Goal: Task Accomplishment & Management: Manage account settings

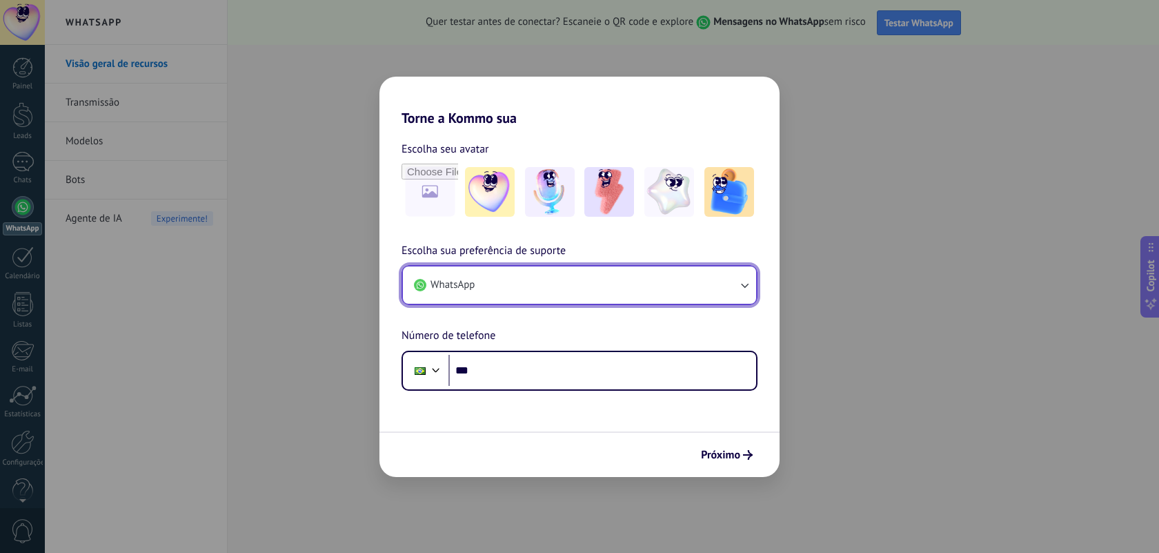
click at [462, 293] on button "WhatsApp" at bounding box center [579, 284] width 353 height 37
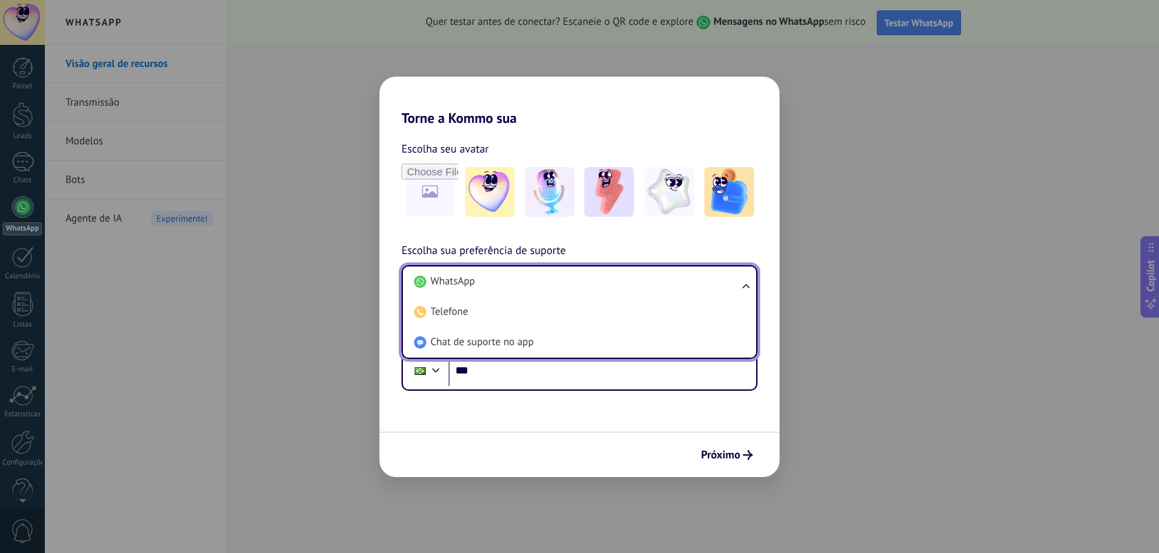
click at [613, 60] on div "Torne a Kommo sua Escolha seu avatar Escolha sua preferência de suporte WhatsAp…" at bounding box center [579, 276] width 1159 height 553
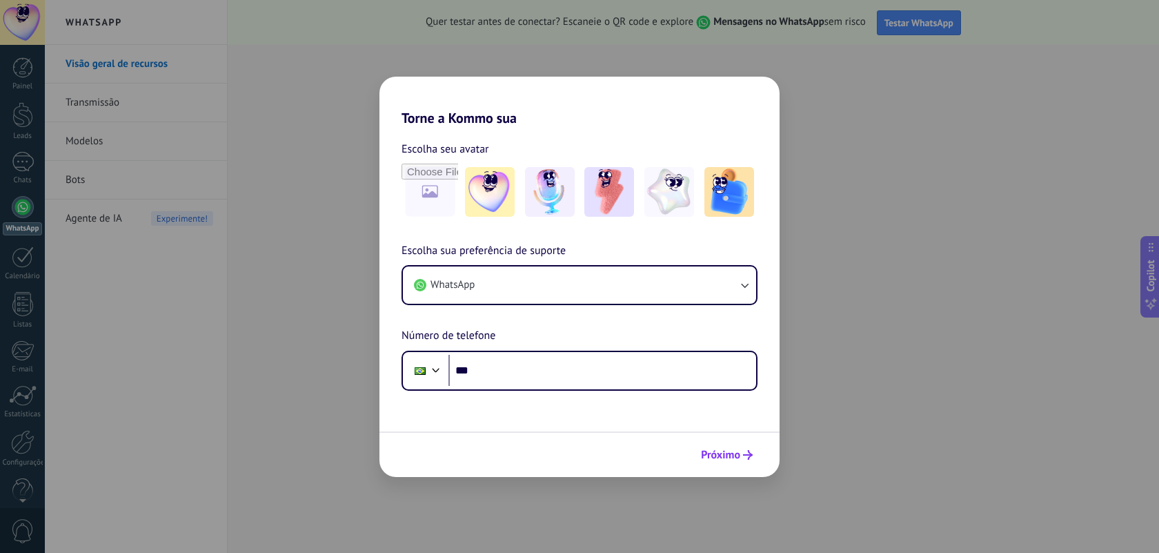
click at [722, 452] on span "Próximo" at bounding box center [720, 455] width 39 height 10
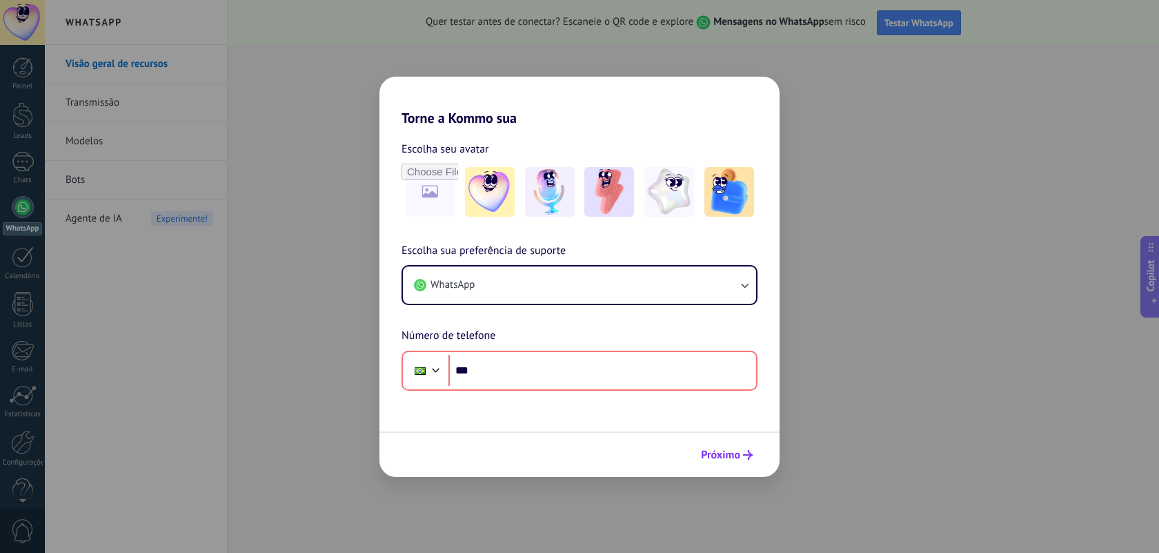
click at [722, 452] on span "Próximo" at bounding box center [720, 455] width 39 height 10
click at [269, 106] on div "Torne a Kommo sua Escolha seu avatar Escolha sua preferência de suporte WhatsAp…" at bounding box center [579, 276] width 1159 height 553
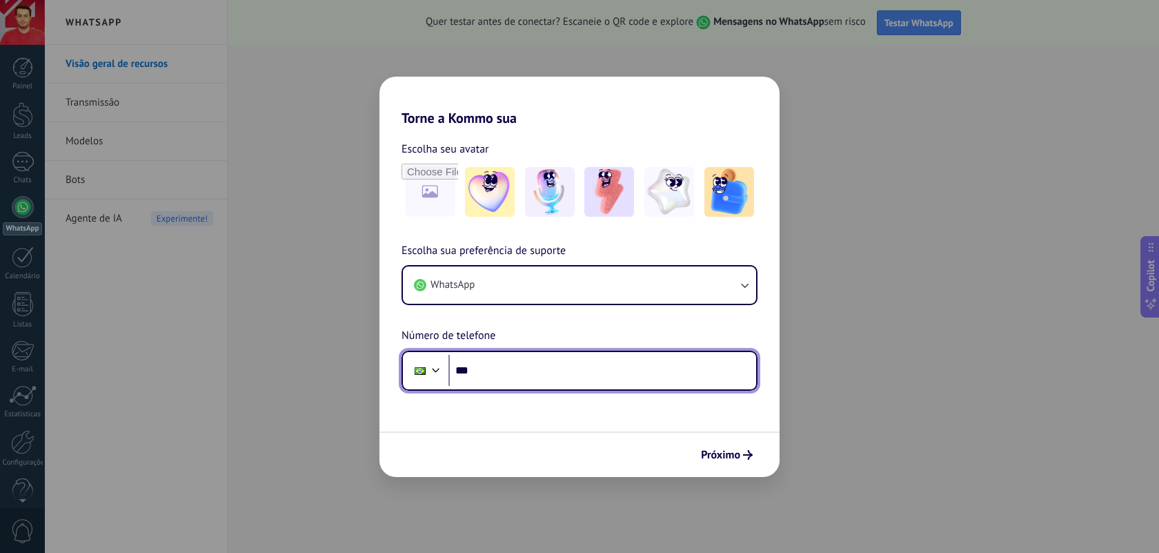
click at [600, 372] on input "***" at bounding box center [603, 371] width 308 height 32
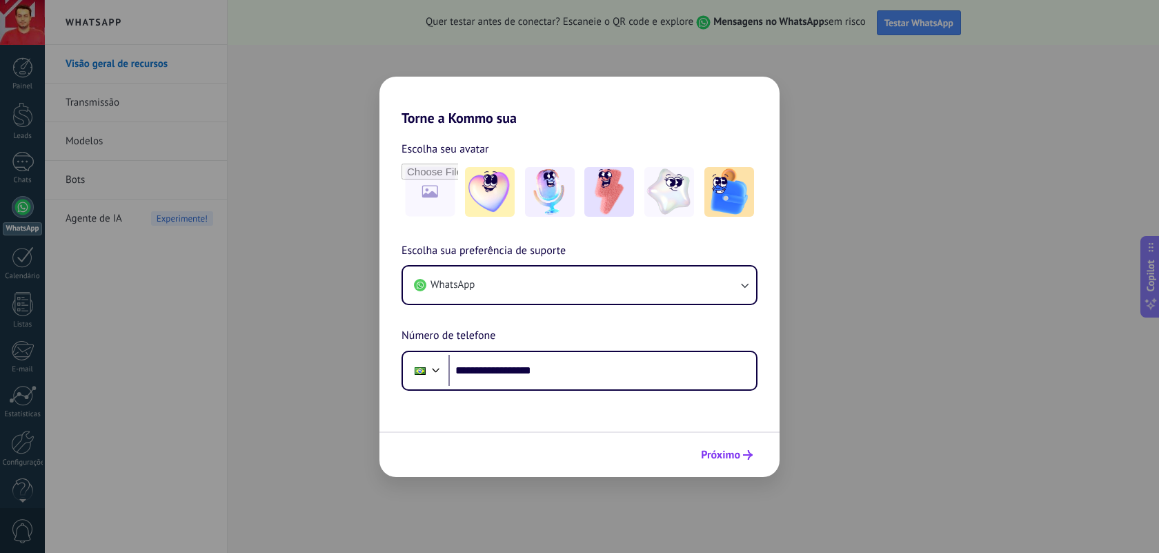
click at [722, 450] on span "Próximo" at bounding box center [720, 455] width 39 height 10
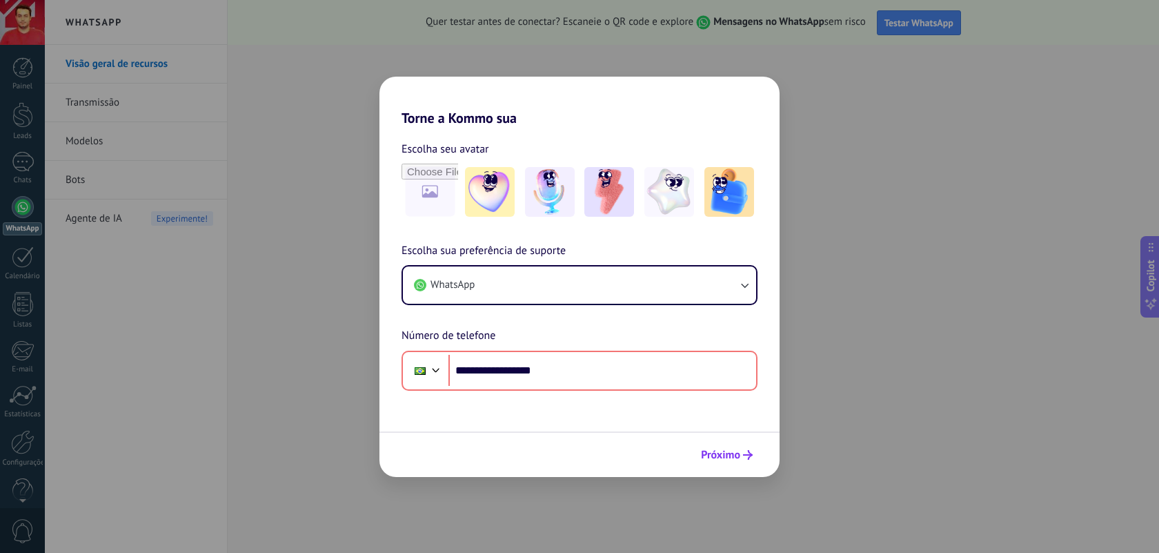
click at [722, 450] on span "Próximo" at bounding box center [720, 455] width 39 height 10
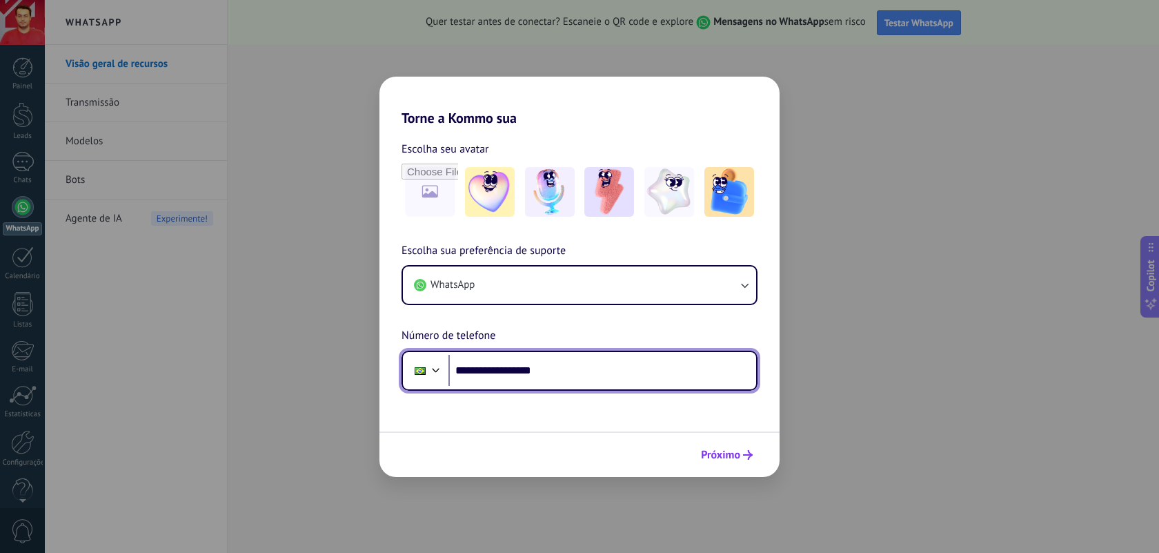
type input "**********"
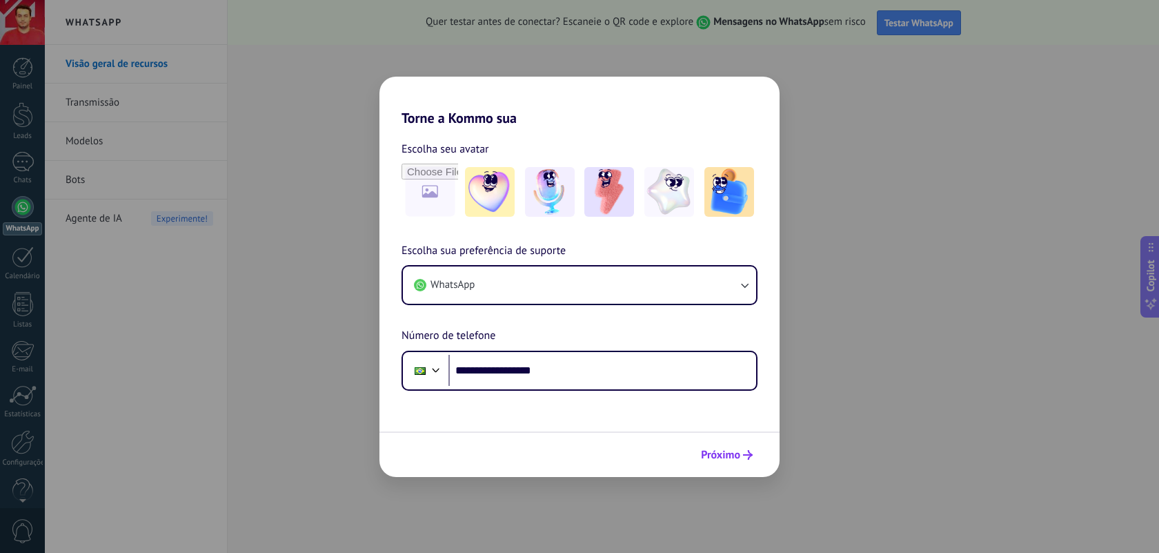
click at [718, 458] on span "Próximo" at bounding box center [720, 455] width 39 height 10
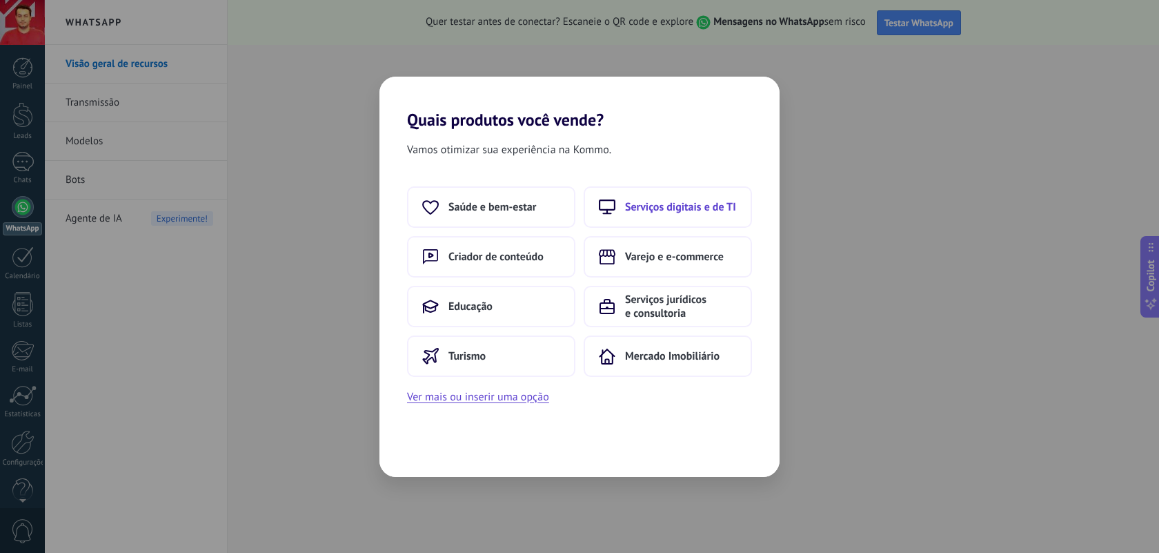
click at [723, 208] on span "Serviços digitais e de TI" at bounding box center [680, 207] width 111 height 14
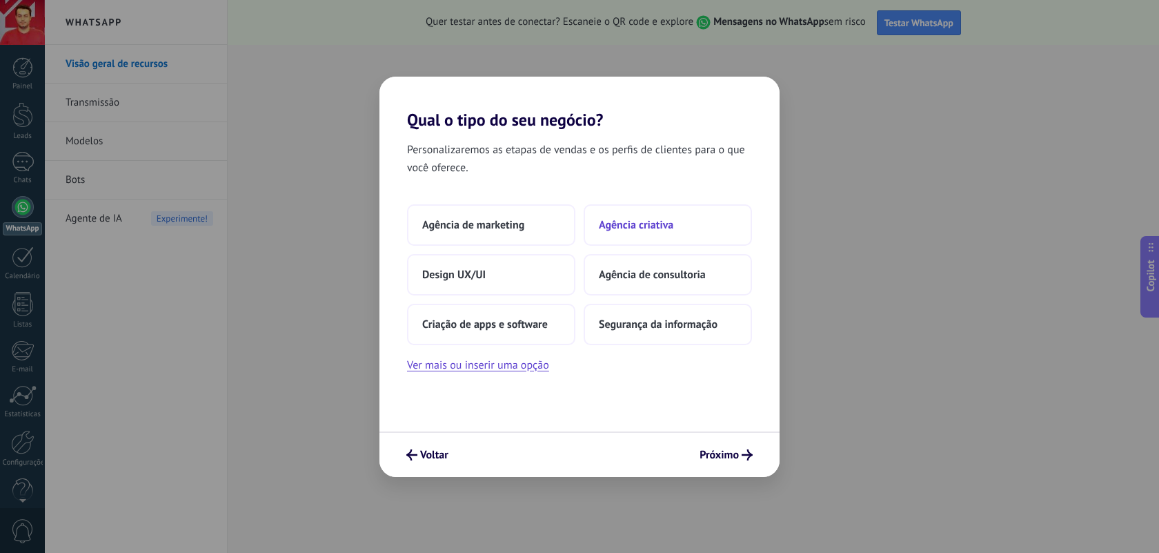
click at [700, 220] on button "Agência criativa" at bounding box center [668, 224] width 168 height 41
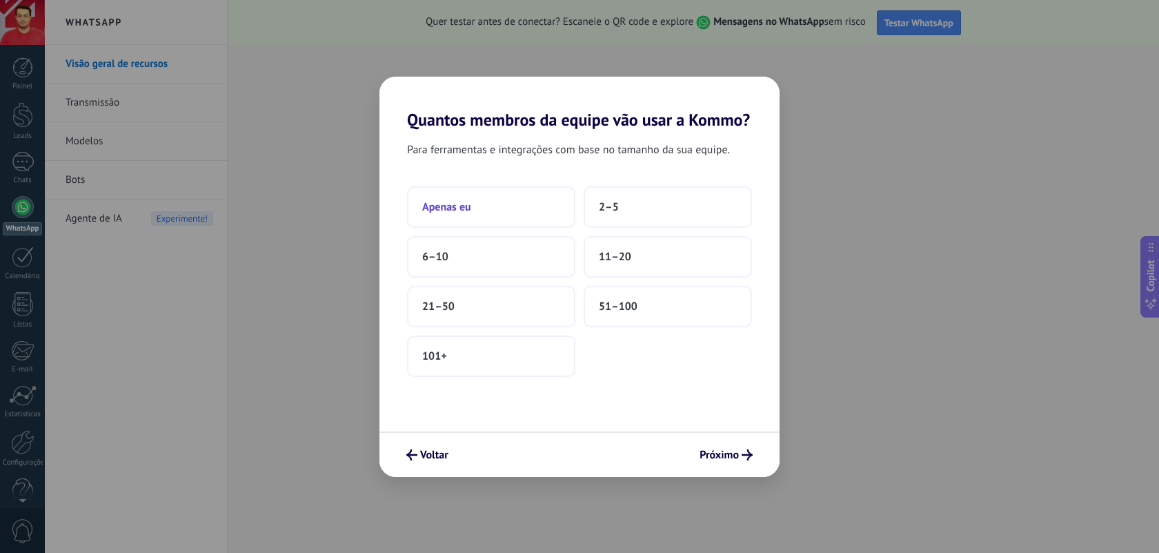
click at [510, 204] on button "Apenas eu" at bounding box center [491, 206] width 168 height 41
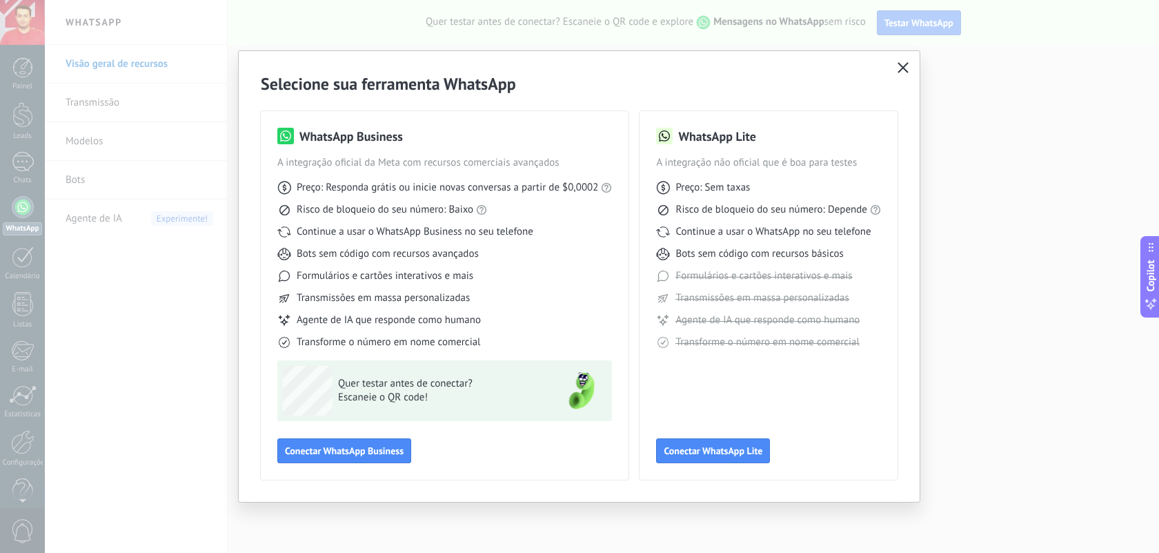
click at [905, 68] on icon "button" at bounding box center [903, 67] width 11 height 11
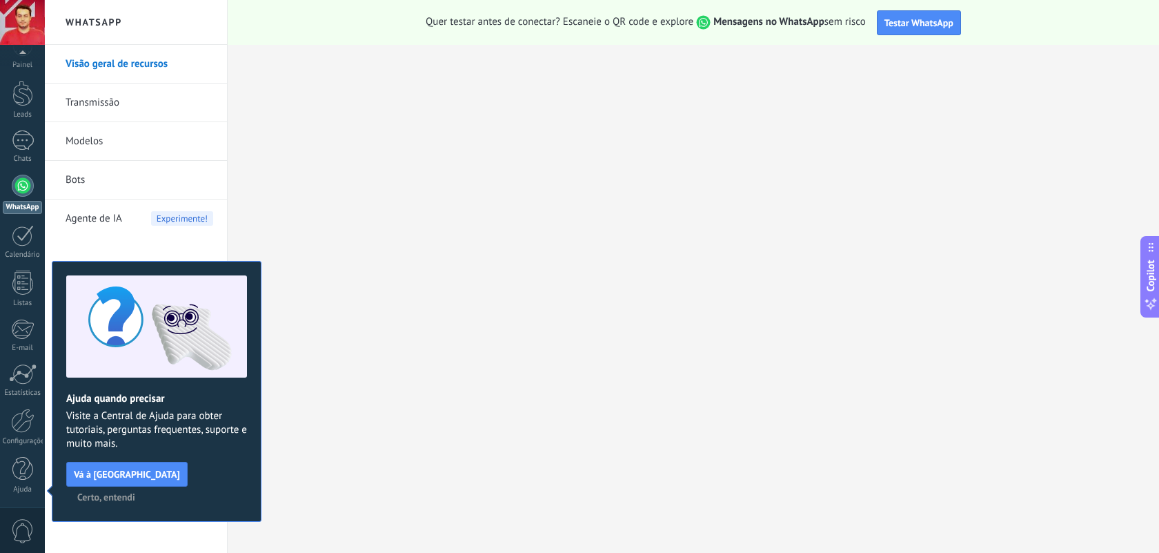
click at [135, 492] on span "Certo, entendi" at bounding box center [106, 497] width 58 height 10
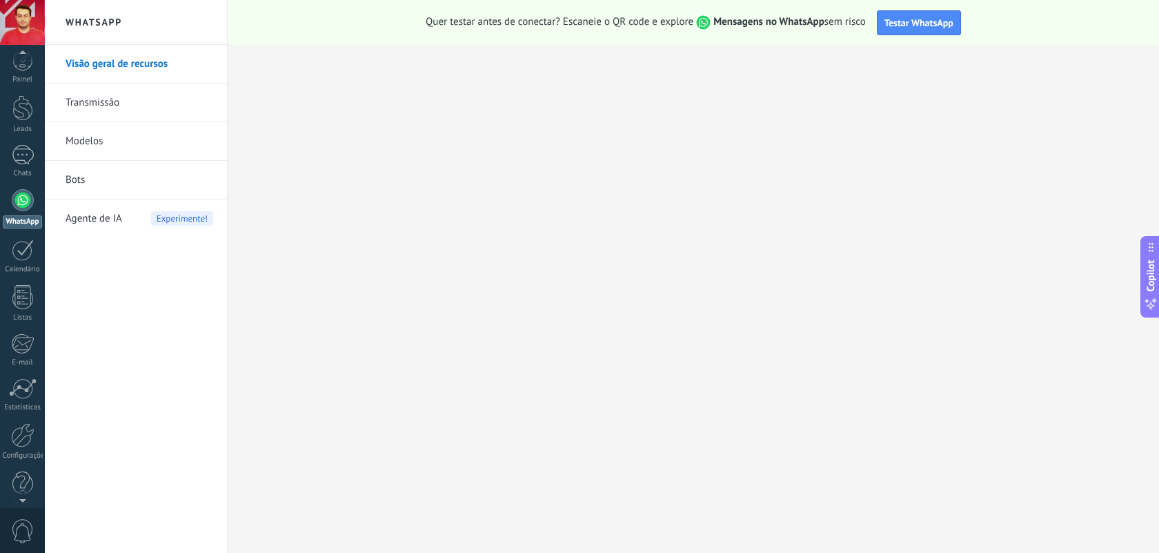
scroll to position [0, 0]
click at [27, 60] on div at bounding box center [22, 67] width 21 height 21
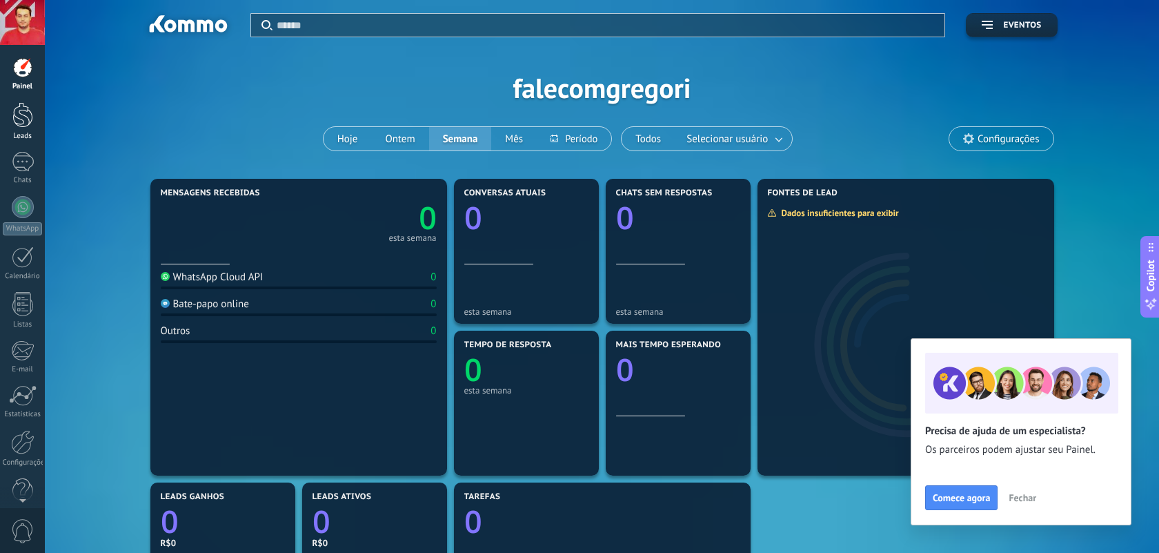
click at [22, 121] on div at bounding box center [22, 115] width 21 height 26
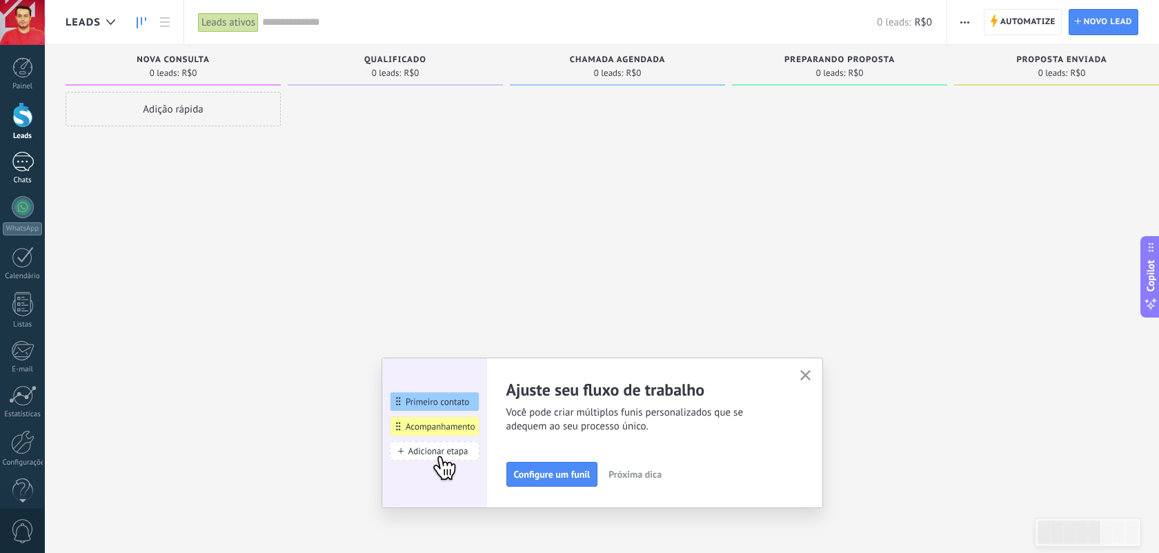
click at [25, 168] on div at bounding box center [23, 162] width 22 height 20
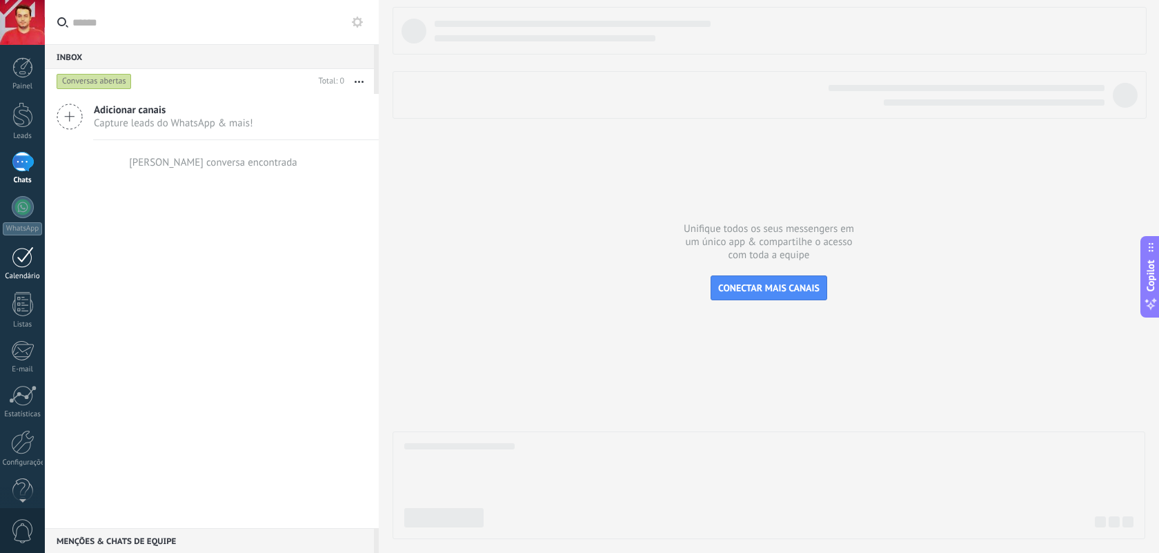
click at [21, 268] on link "Calendário" at bounding box center [22, 263] width 45 height 35
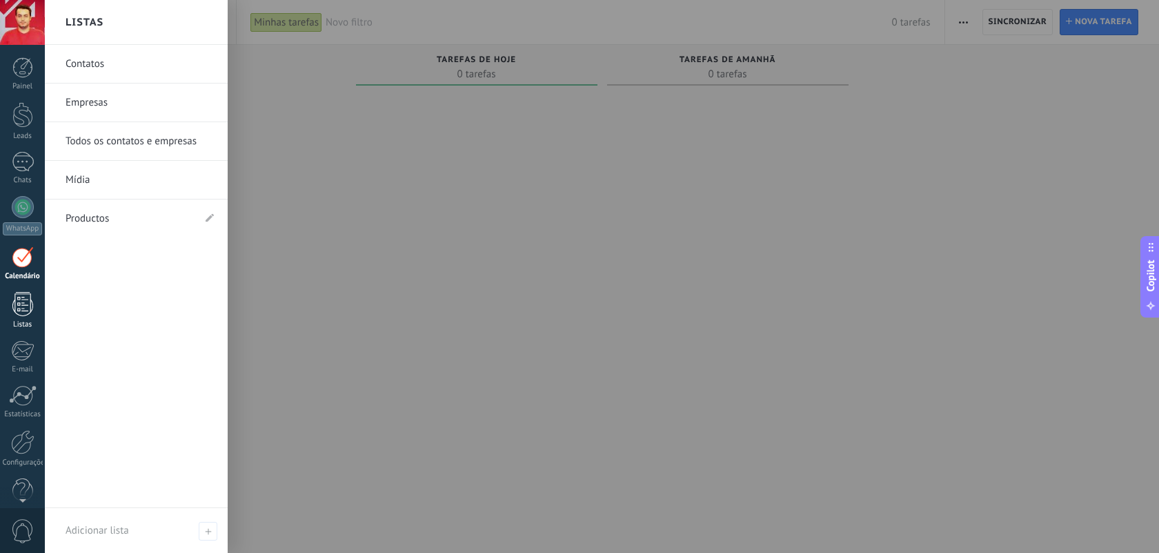
click at [21, 311] on div at bounding box center [22, 304] width 21 height 24
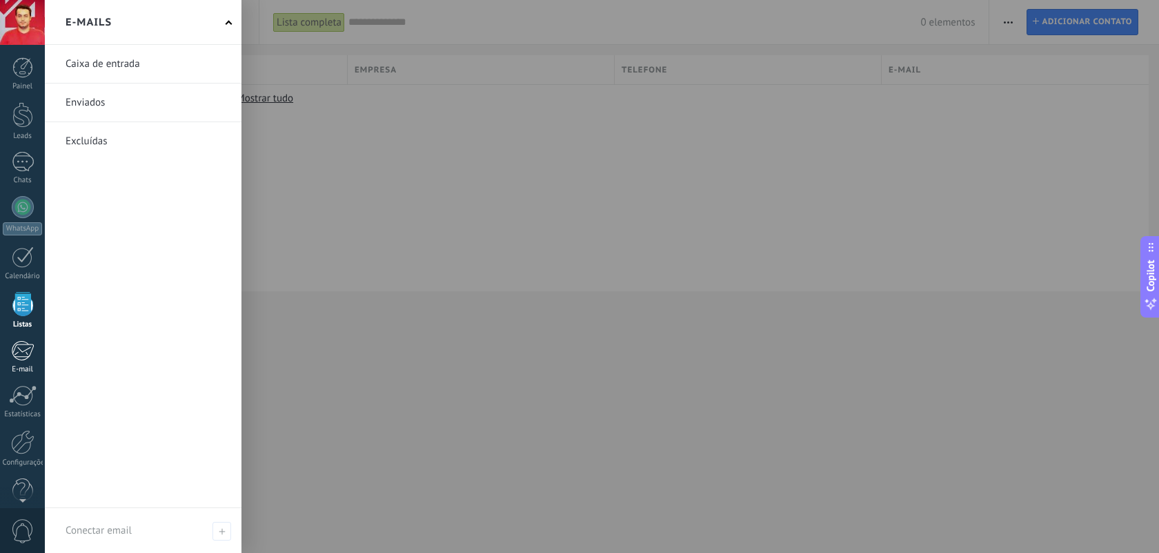
click at [23, 354] on div at bounding box center [22, 350] width 23 height 21
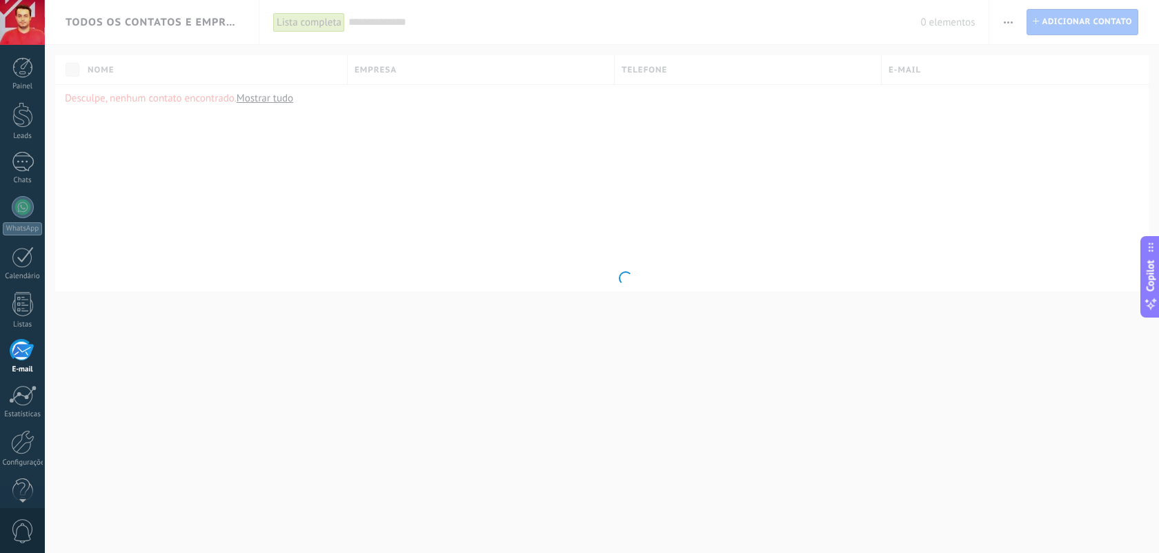
scroll to position [21, 0]
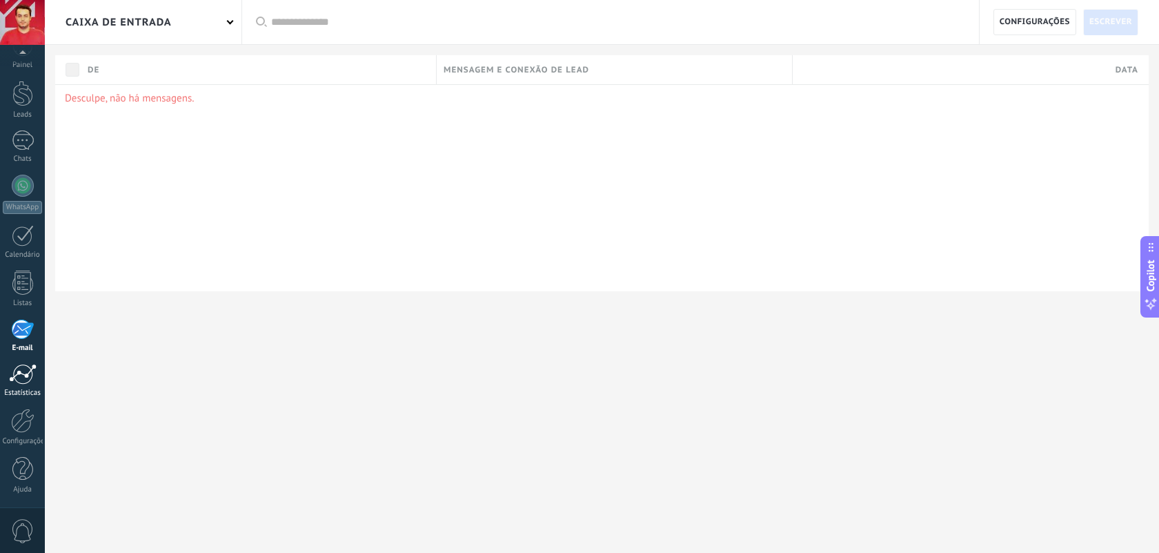
click at [23, 373] on div at bounding box center [23, 374] width 28 height 21
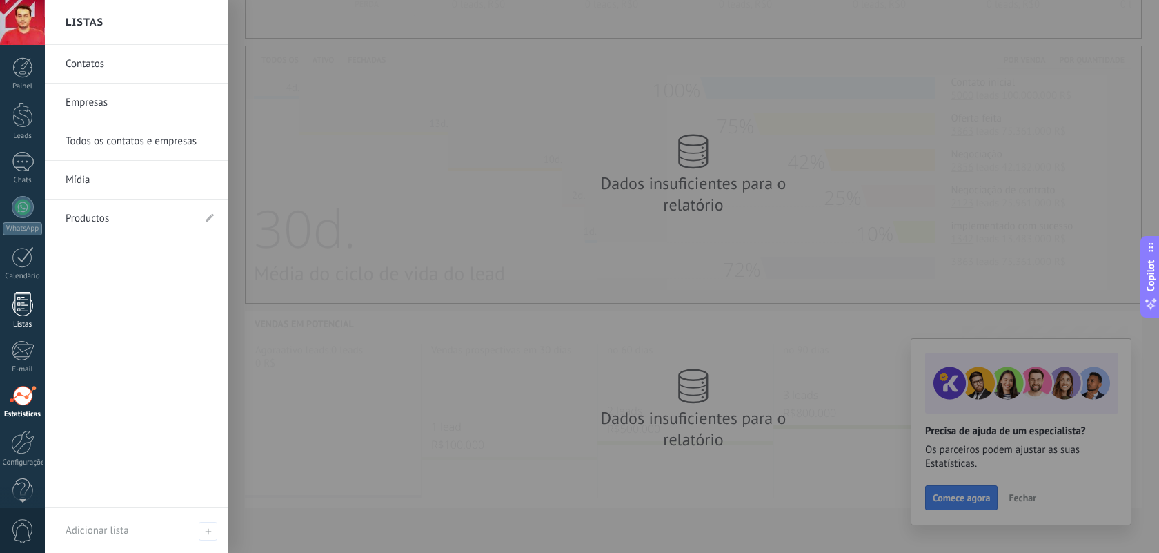
click at [23, 302] on div at bounding box center [22, 304] width 21 height 24
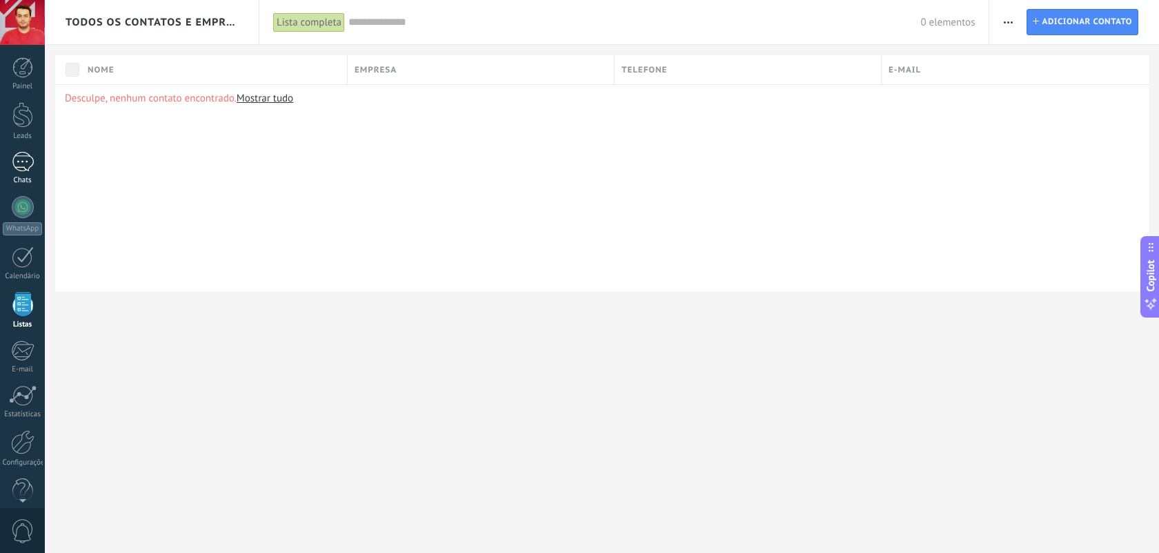
click at [29, 159] on div at bounding box center [23, 162] width 22 height 20
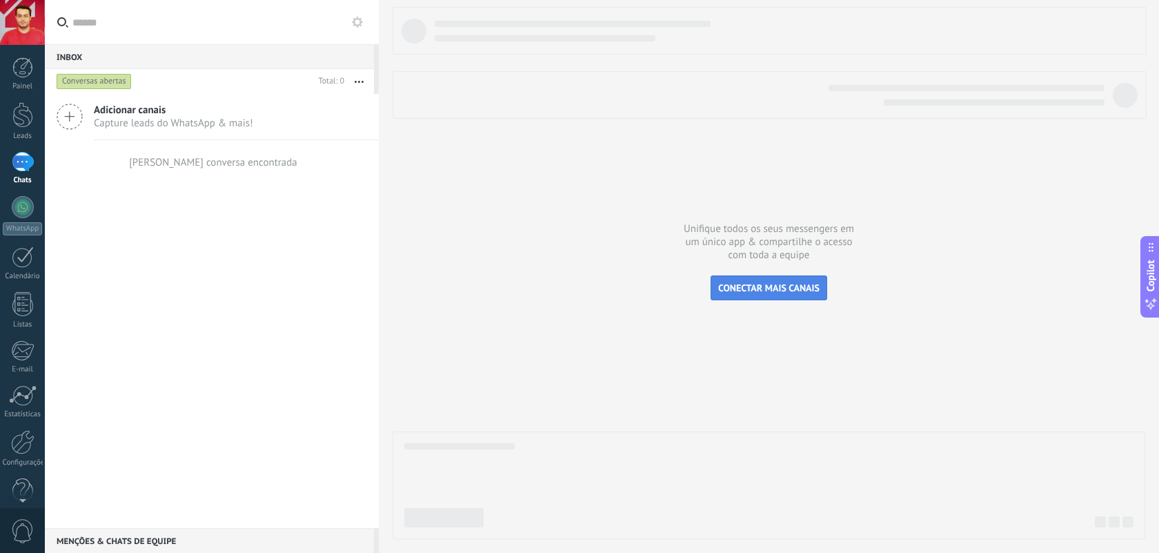
click at [756, 285] on span "CONECTAR MAIS CANAIS" at bounding box center [768, 288] width 101 height 12
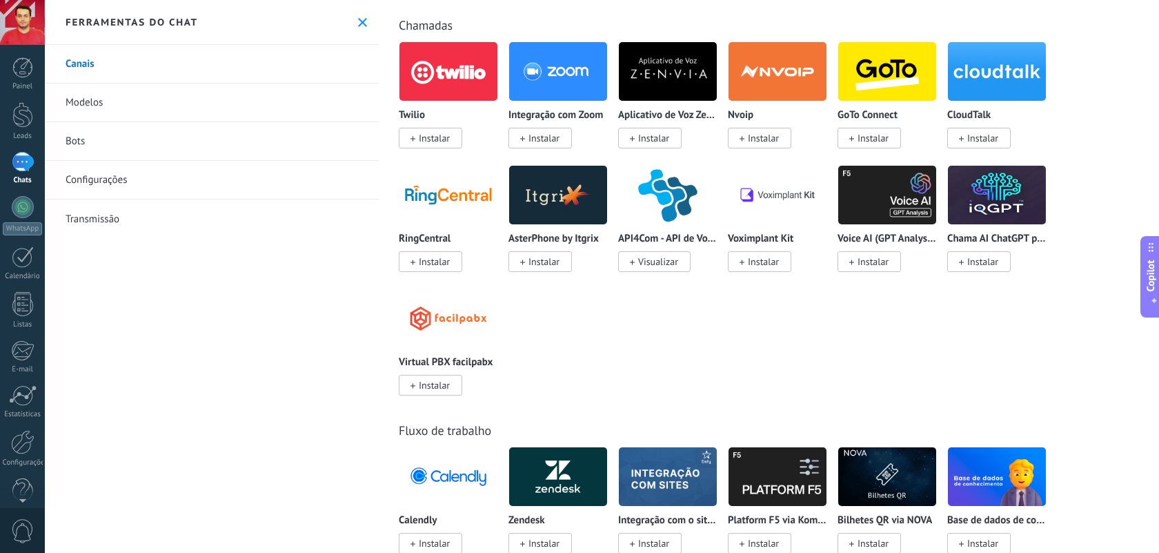
click at [358, 18] on use at bounding box center [362, 22] width 9 height 9
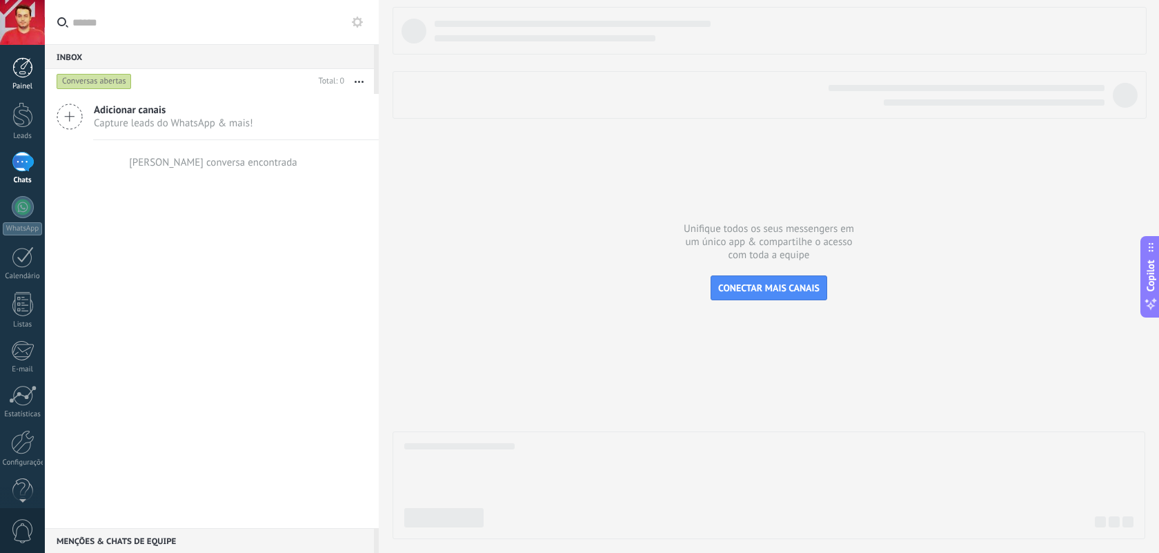
click at [21, 71] on div at bounding box center [22, 67] width 21 height 21
click at [26, 348] on div at bounding box center [22, 350] width 23 height 21
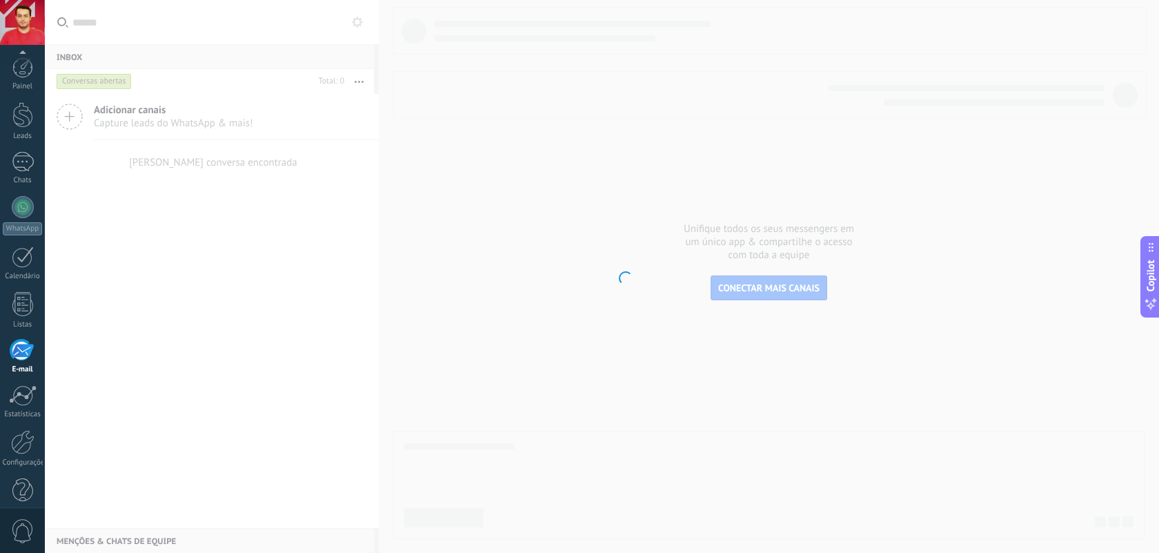
scroll to position [21, 0]
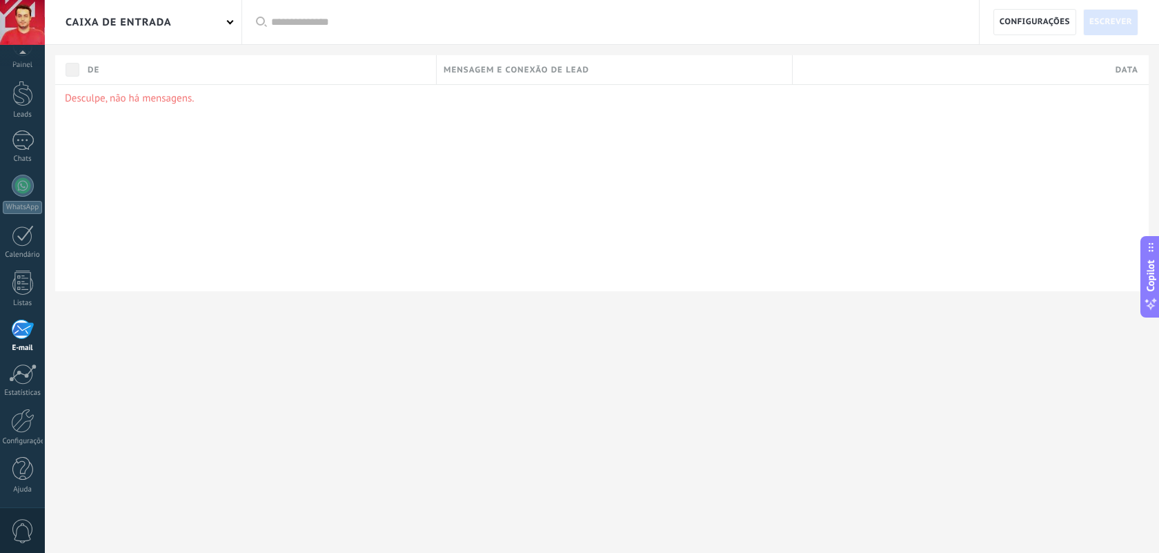
click at [209, 21] on div "Caixa de entrada" at bounding box center [143, 22] width 197 height 44
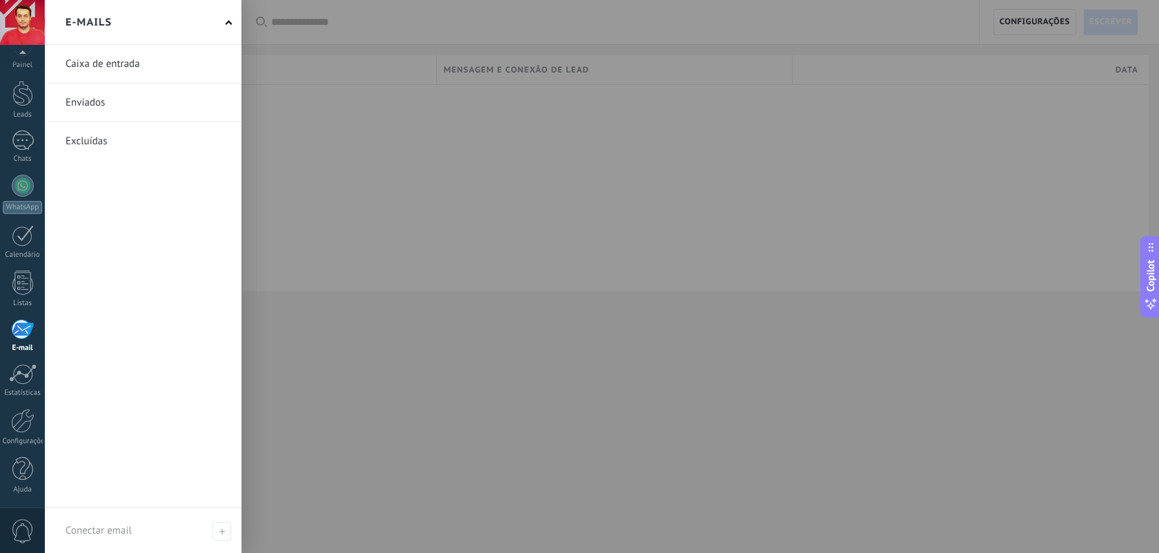
click at [406, 126] on div at bounding box center [624, 276] width 1159 height 553
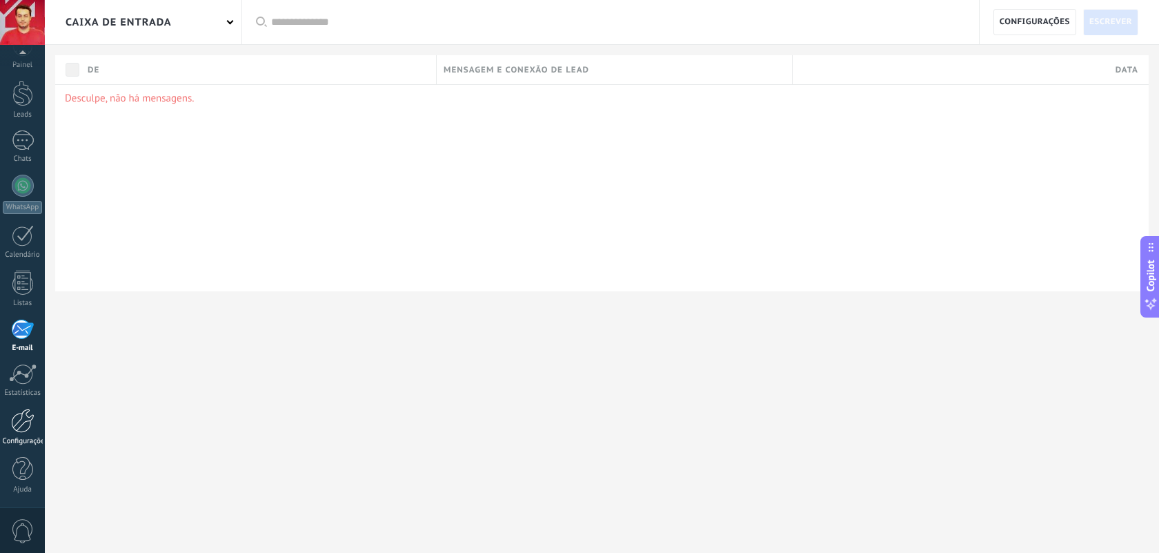
click at [22, 437] on div "Configurações" at bounding box center [23, 441] width 40 height 9
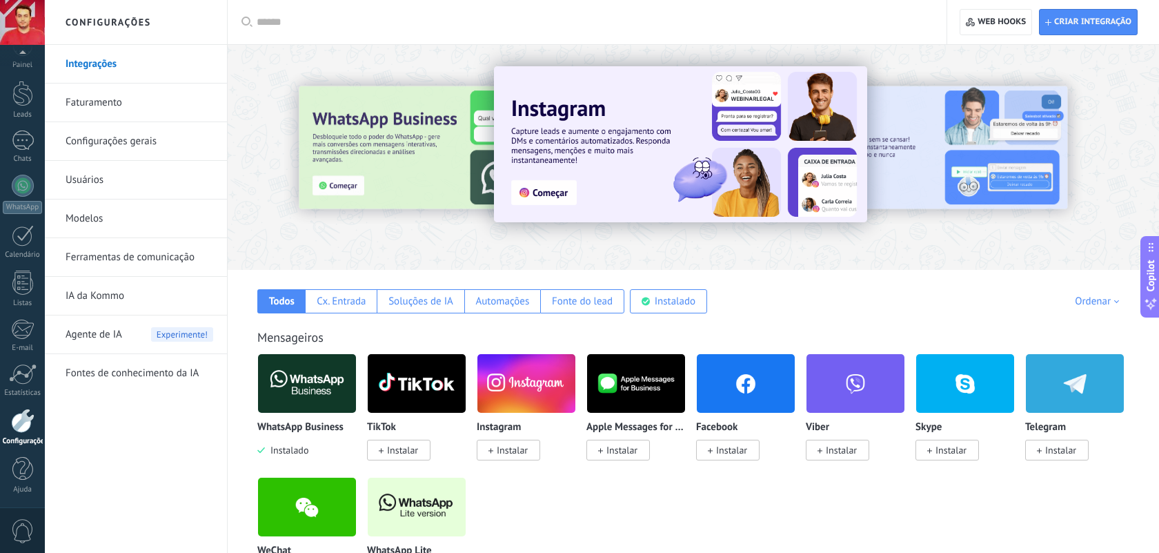
click at [917, 178] on div at bounding box center [1036, 157] width 311 height 124
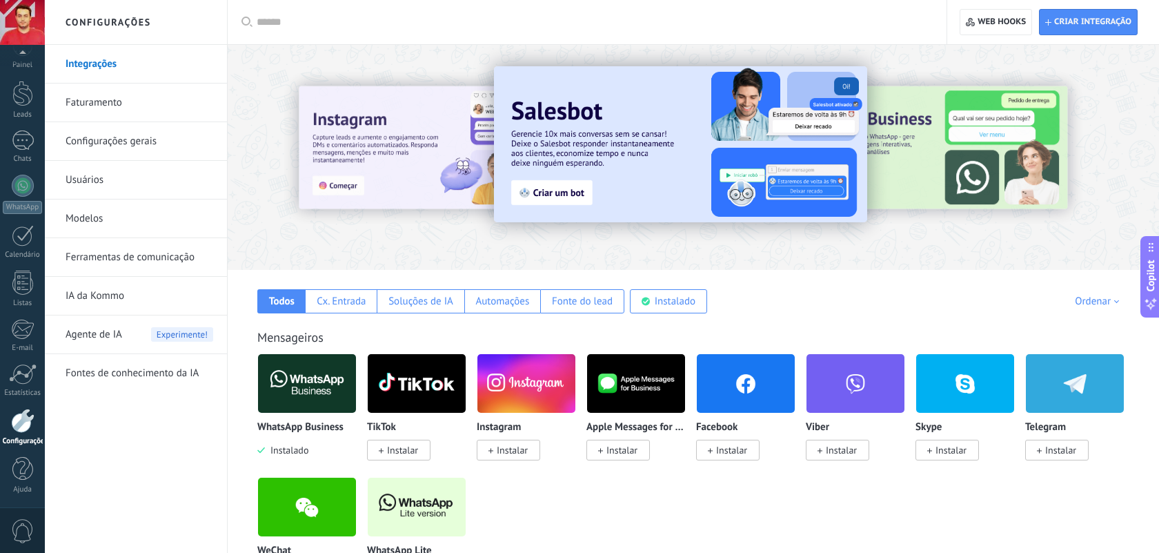
click at [917, 178] on div at bounding box center [1036, 157] width 311 height 124
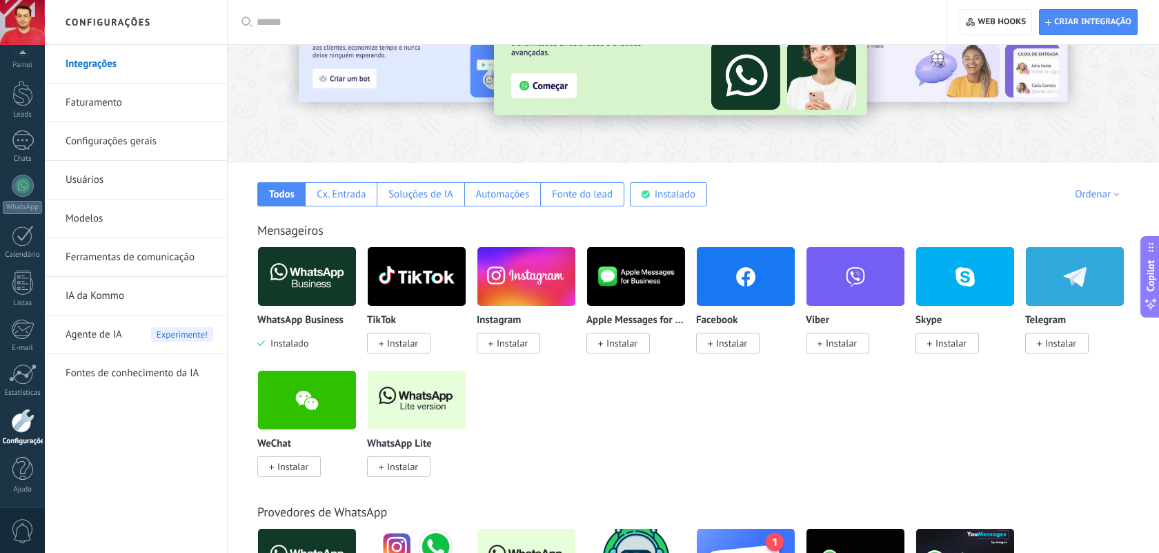
scroll to position [108, 0]
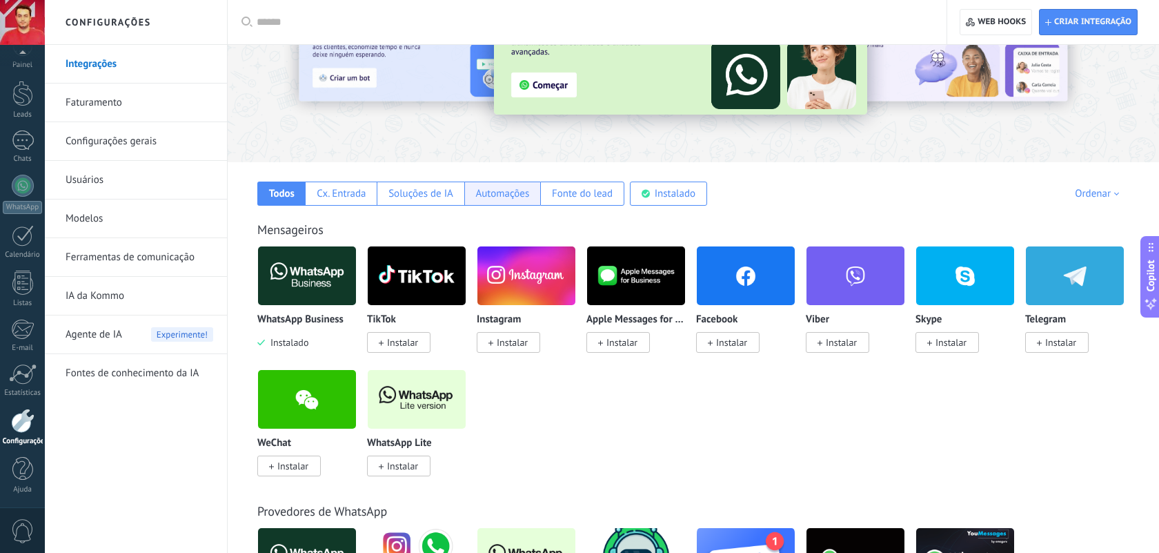
click at [516, 197] on div "Automações" at bounding box center [502, 193] width 54 height 13
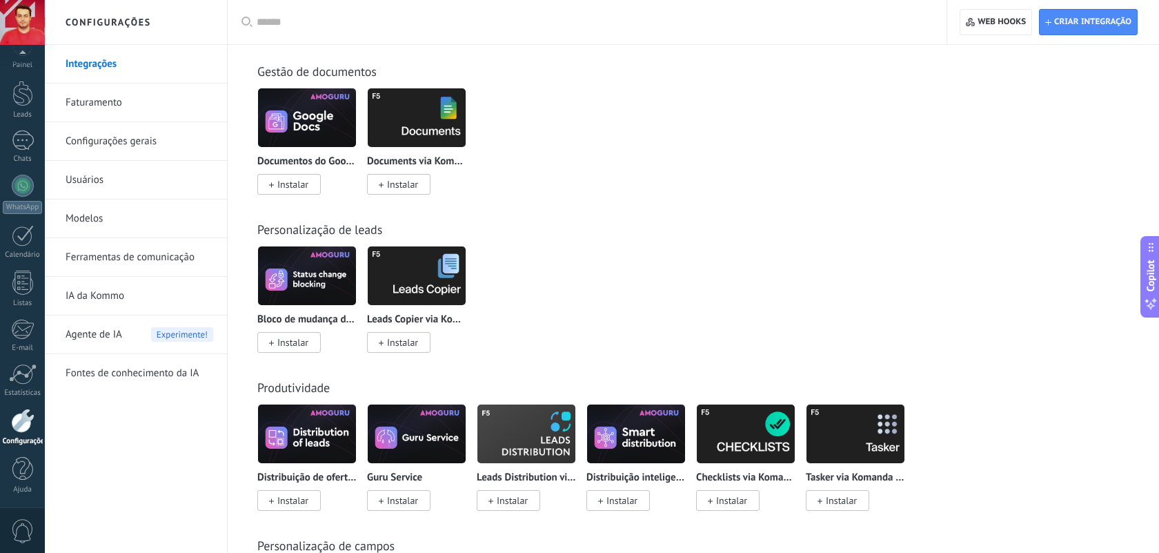
scroll to position [2005, 0]
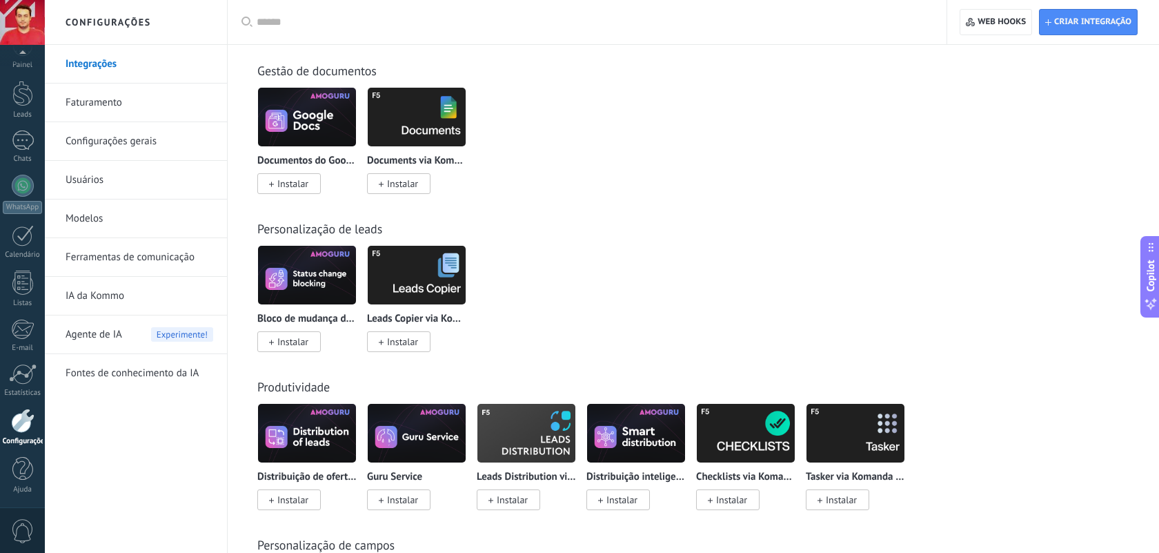
click at [334, 291] on img at bounding box center [307, 275] width 98 height 67
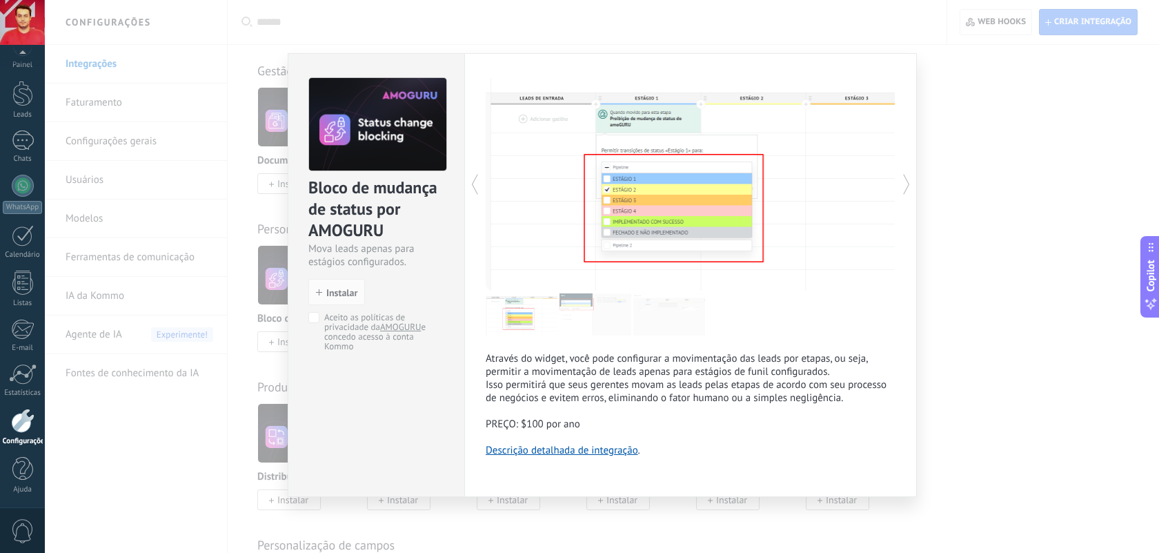
click at [1055, 228] on div "Bloco de mudança de status por AMOGURU Mova leads apenas para estágios configur…" at bounding box center [602, 276] width 1114 height 553
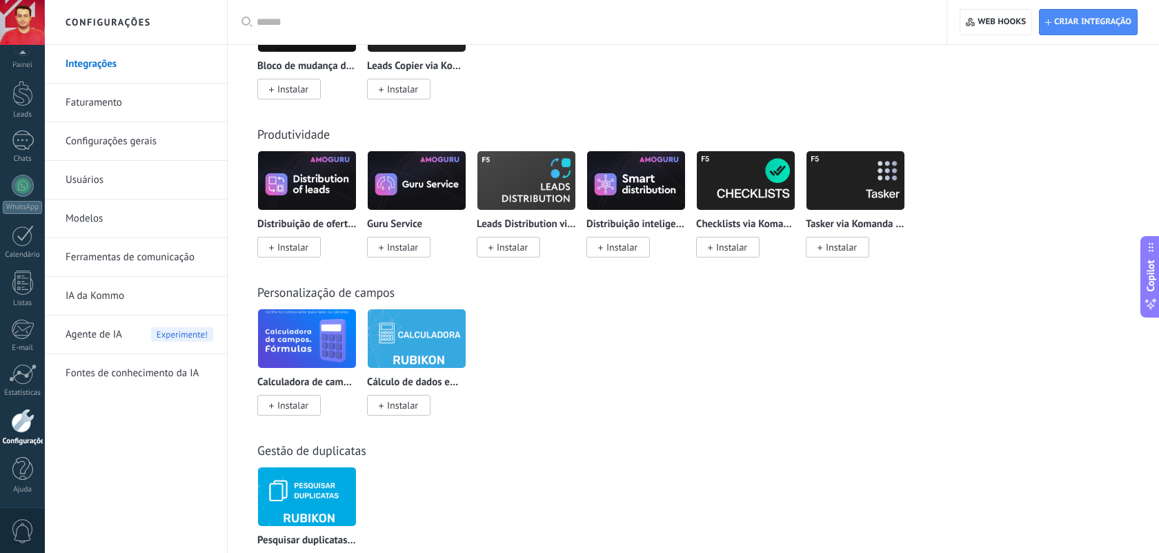
scroll to position [2323, 0]
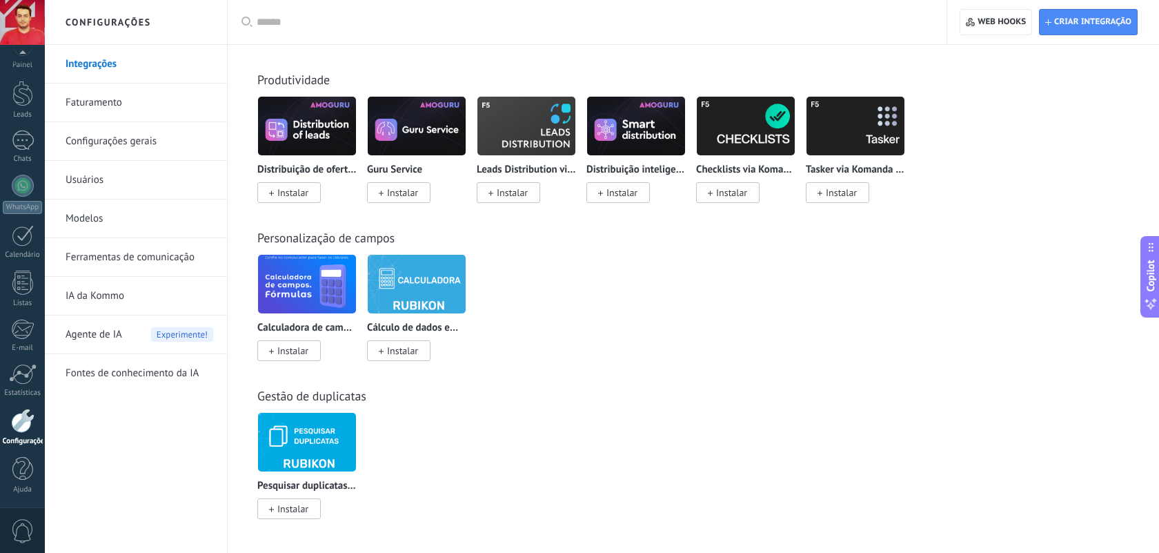
click at [195, 341] on div "Agente de IA Experimente!" at bounding box center [140, 334] width 148 height 39
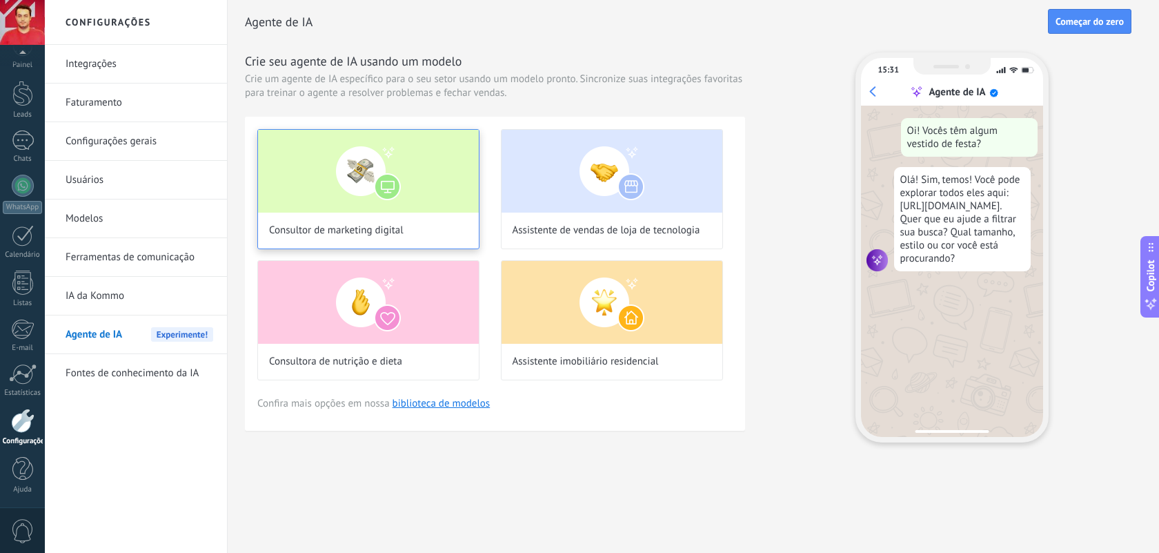
click at [377, 189] on img at bounding box center [368, 171] width 221 height 83
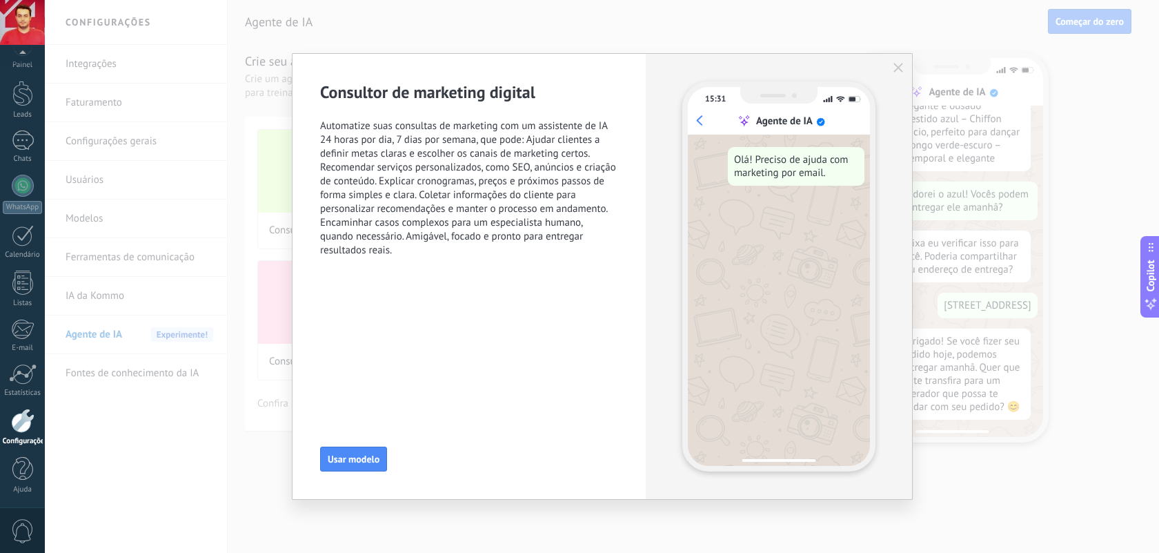
click at [896, 68] on icon "button" at bounding box center [899, 68] width 10 height 10
